Goal: Use online tool/utility: Utilize a website feature to perform a specific function

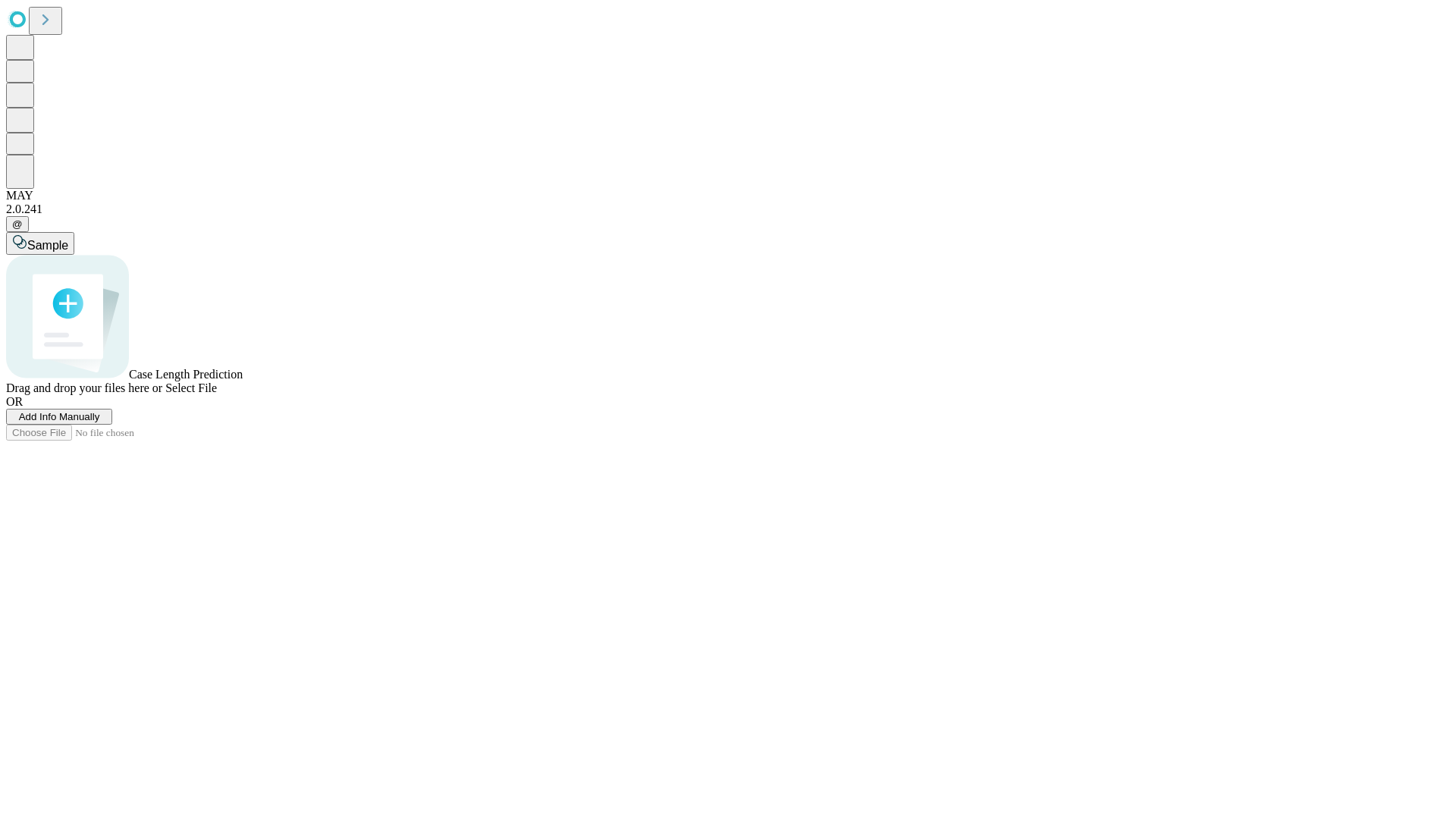
click at [217, 394] on span "Select File" at bounding box center [190, 388] width 51 height 13
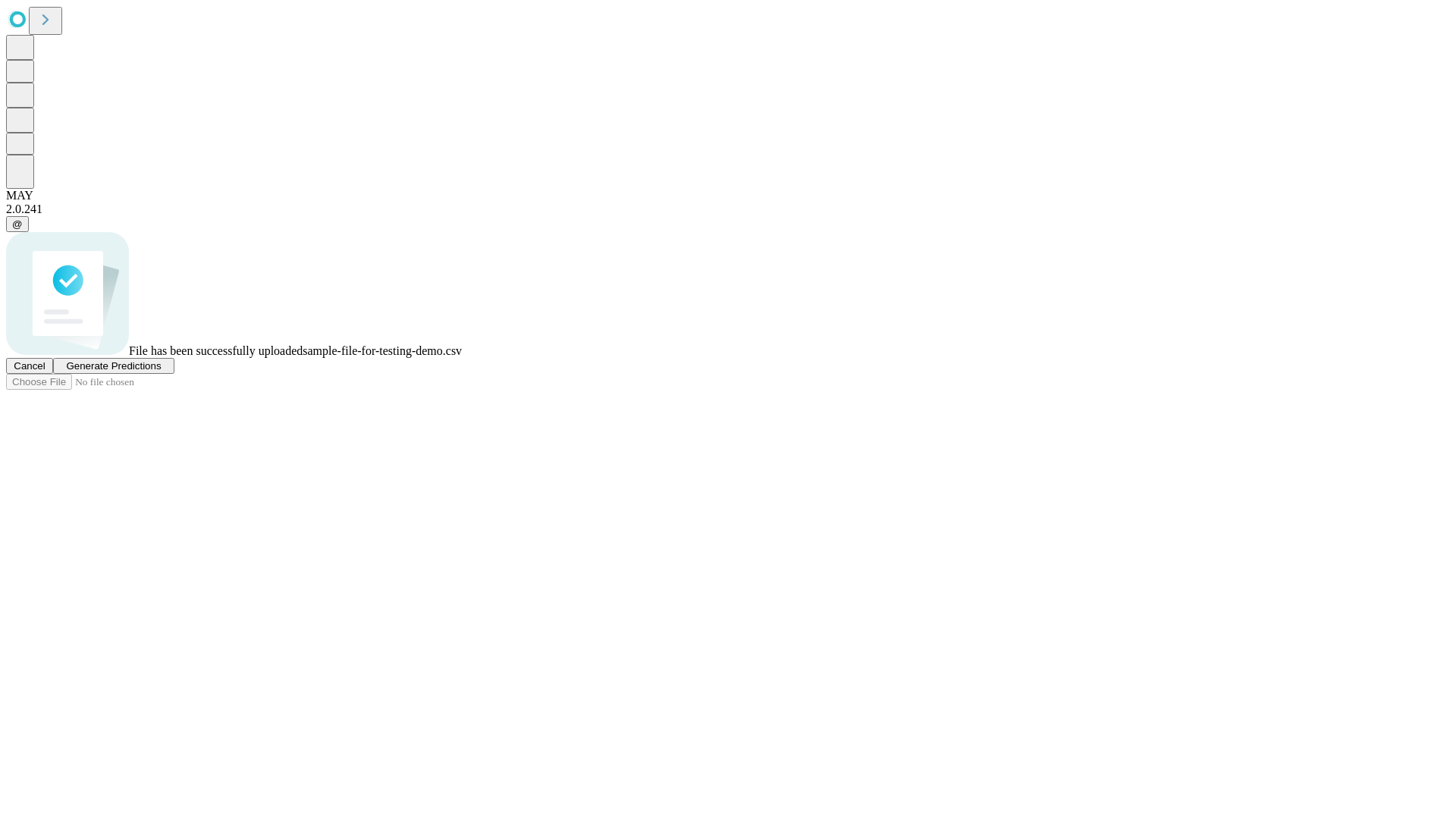
click at [160, 372] on span "Generate Predictions" at bounding box center [114, 366] width 95 height 12
